Goal: Information Seeking & Learning: Learn about a topic

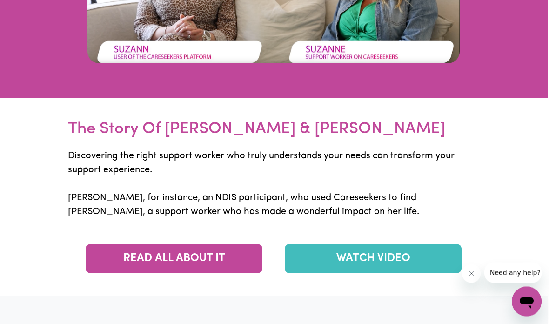
scroll to position [2369, 1]
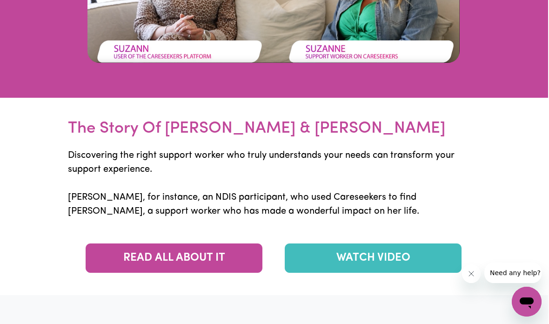
click at [214, 273] on link "READ ALL ABOUT IT" at bounding box center [174, 257] width 177 height 29
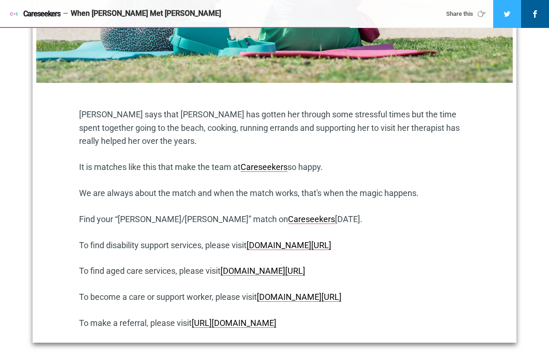
scroll to position [858, 0]
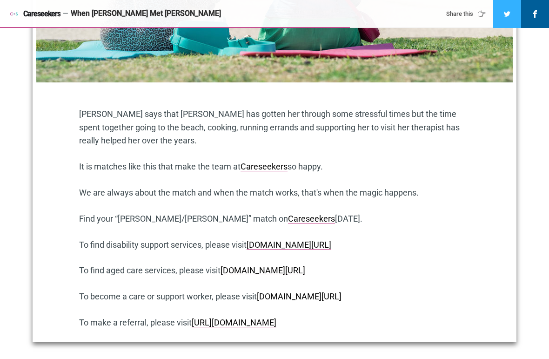
click at [331, 240] on link "www.careseekers.com.au/services/disability-support-workers" at bounding box center [289, 245] width 85 height 10
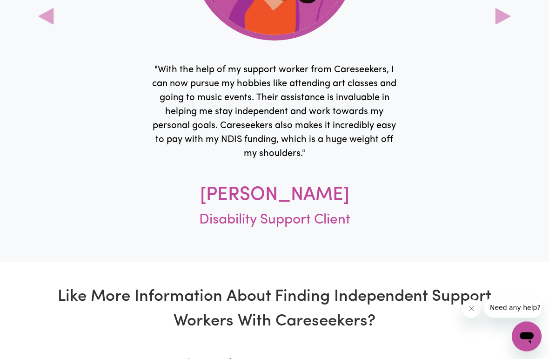
scroll to position [2902, 0]
click at [47, 25] on icon at bounding box center [45, 16] width 15 height 16
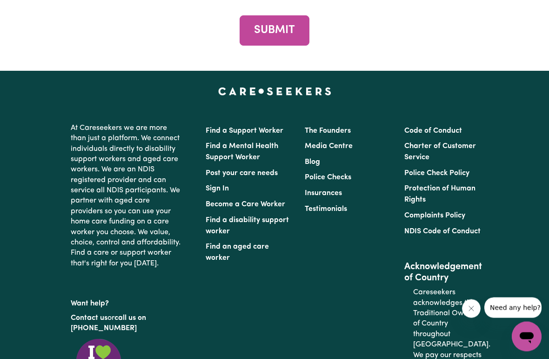
scroll to position [3577, 0]
click at [243, 157] on link "Find a Mental Health Support Worker" at bounding box center [242, 151] width 73 height 19
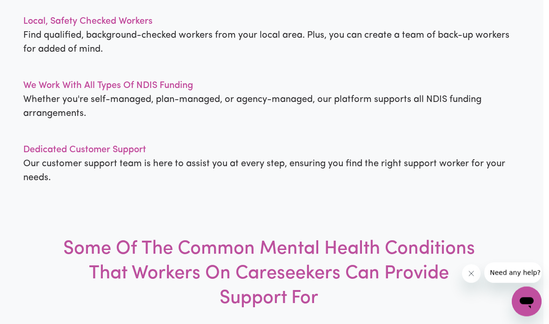
scroll to position [765, 6]
